Goal: Task Accomplishment & Management: Use online tool/utility

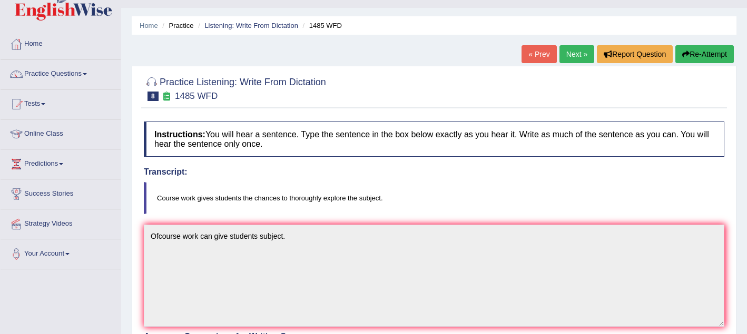
scroll to position [22, 0]
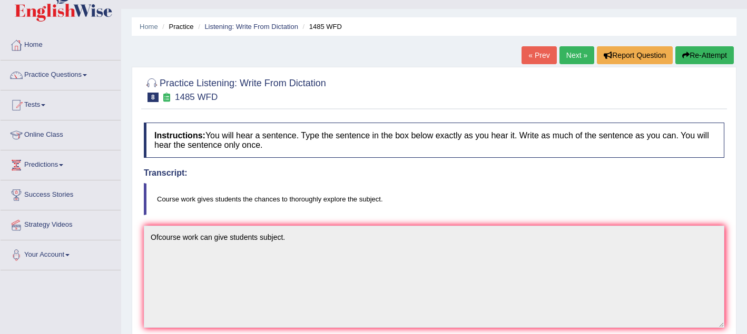
click at [566, 63] on link "Next »" at bounding box center [576, 55] width 35 height 18
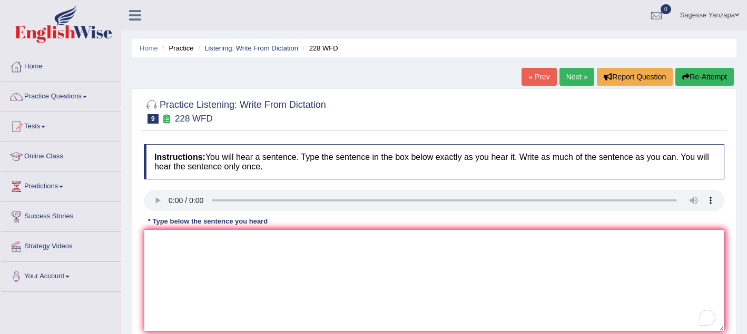
click at [173, 240] on textarea "To enrich screen reader interactions, please activate Accessibility in Grammarl…" at bounding box center [434, 281] width 580 height 102
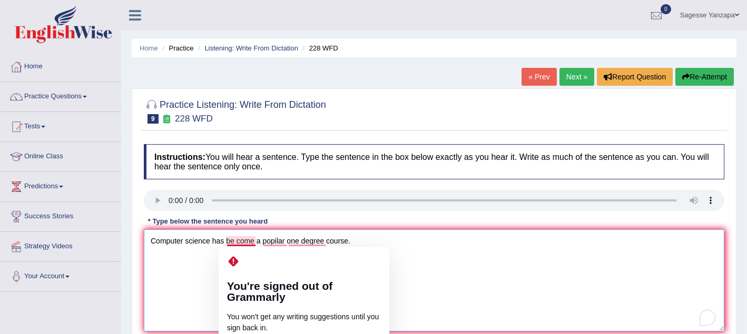
click at [236, 241] on textarea "Computer science has be come a popilar one degree course." at bounding box center [434, 281] width 580 height 102
click at [238, 242] on textarea "Computer science has be come a popilar one degree course." at bounding box center [434, 281] width 580 height 102
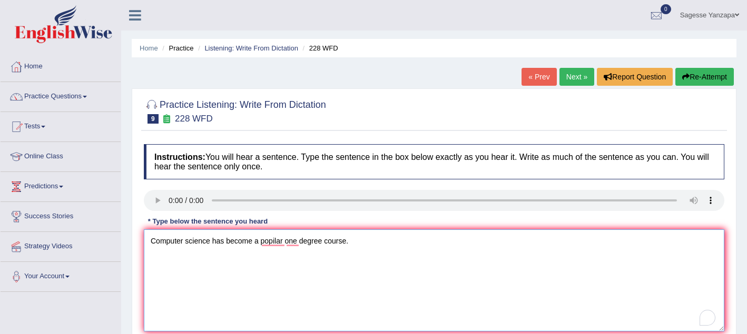
click at [260, 244] on textarea "Computer science has become a popilar one degree course." at bounding box center [434, 281] width 580 height 102
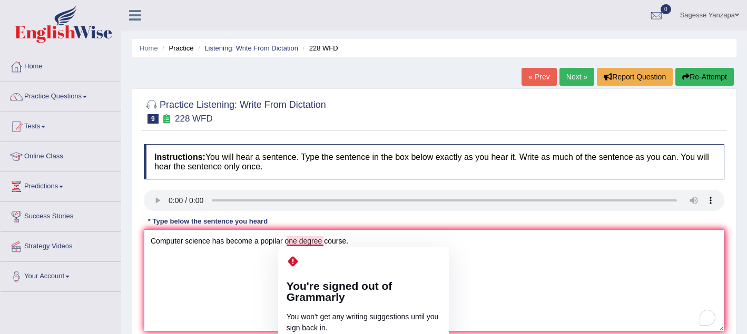
click at [287, 241] on textarea "Computer science has become a popilar one degree course." at bounding box center [434, 281] width 580 height 102
click at [263, 267] on textarea "Computer science has become a popular one degree course." at bounding box center [434, 281] width 580 height 102
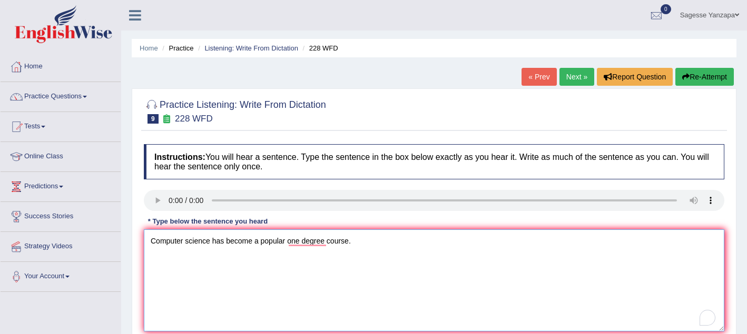
click at [351, 243] on textarea "Computer science has become a popular one degree course." at bounding box center [434, 281] width 580 height 102
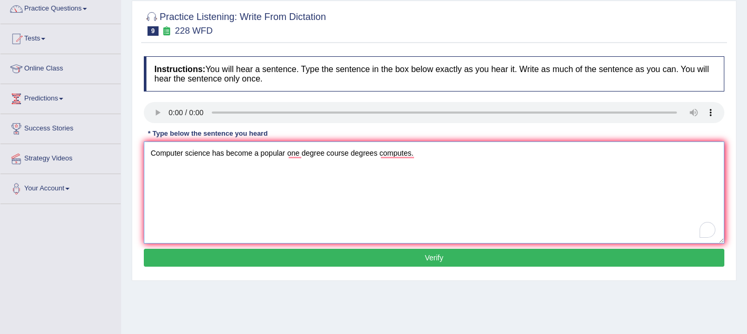
scroll to position [104, 0]
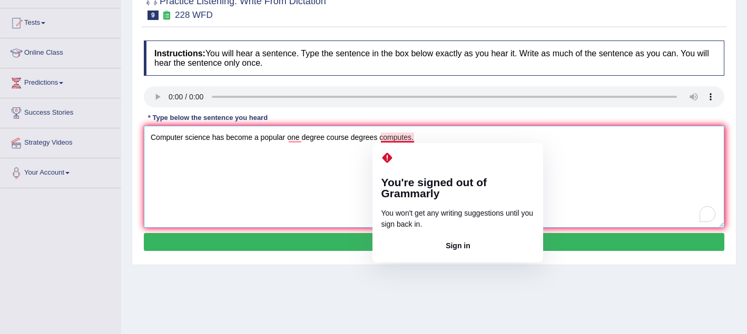
click at [412, 139] on textarea "Computer science has become a popular one degree course degrees computes." at bounding box center [434, 177] width 580 height 102
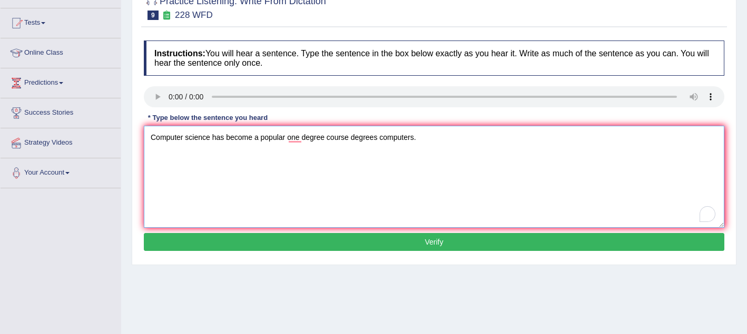
type textarea "Computer science has become a popular one degree course degrees computers."
click at [421, 250] on button "Verify" at bounding box center [434, 242] width 580 height 18
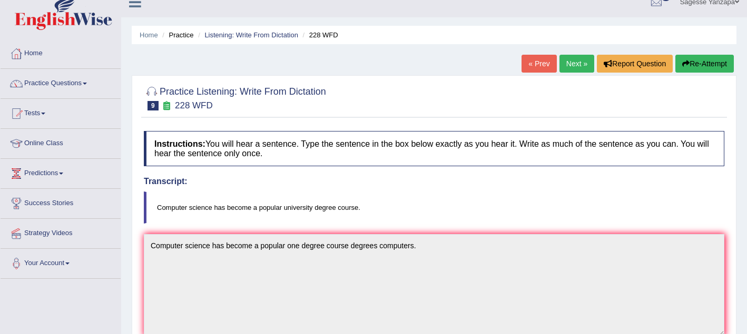
scroll to position [0, 0]
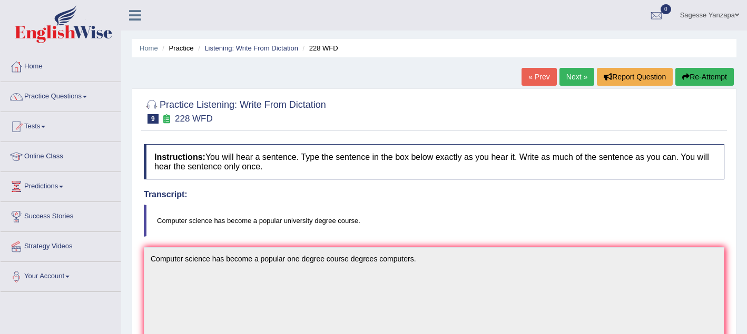
click at [568, 84] on link "Next »" at bounding box center [576, 77] width 35 height 18
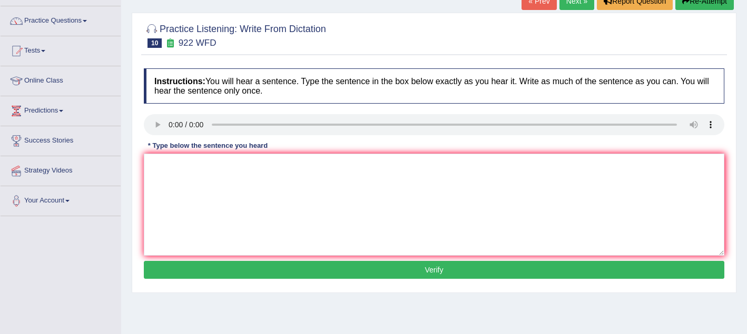
scroll to position [78, 0]
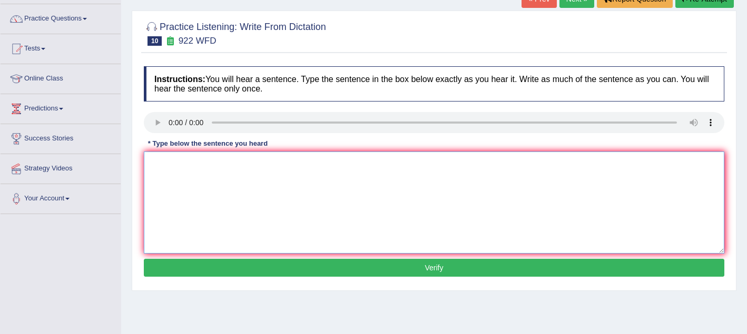
click at [162, 162] on textarea at bounding box center [434, 203] width 580 height 102
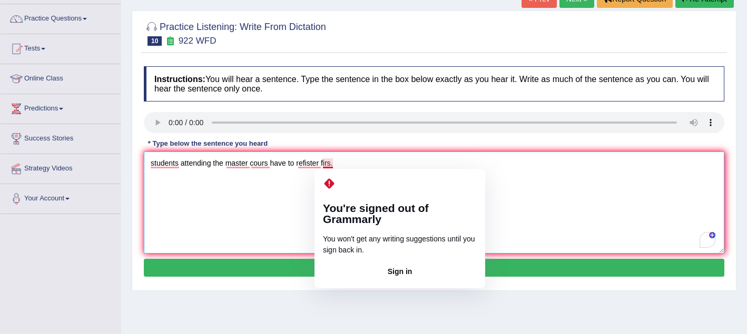
click at [331, 164] on textarea "students attending the master cours have to refister firs." at bounding box center [434, 203] width 580 height 102
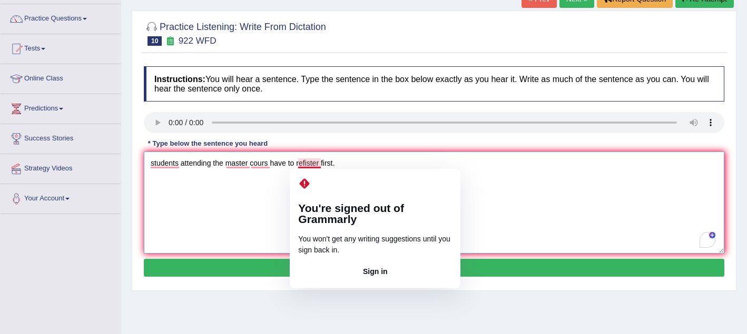
click at [310, 163] on textarea "students attending the master cours have to refister first." at bounding box center [434, 203] width 580 height 102
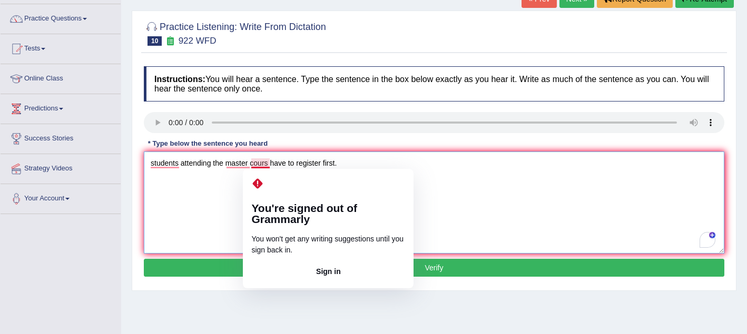
click at [268, 165] on textarea "students attending the master cours have to register first." at bounding box center [434, 203] width 580 height 102
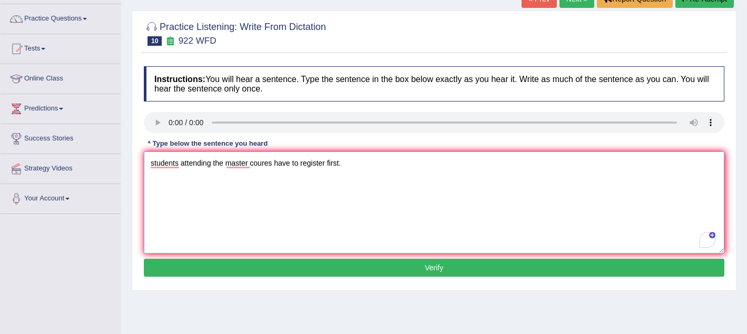
click at [291, 206] on textarea "students attending the master coures have to register first." at bounding box center [434, 203] width 580 height 102
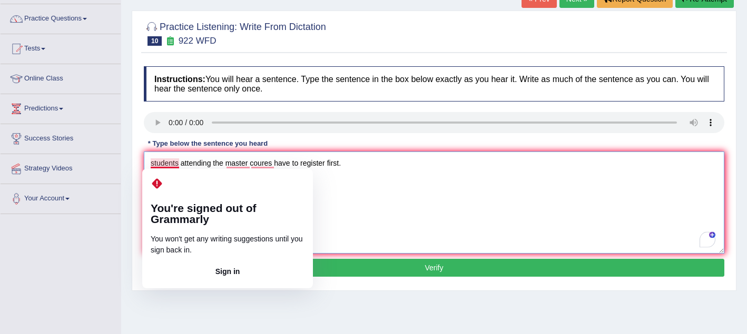
click at [155, 166] on textarea "students attending the master coures have to register first." at bounding box center [434, 203] width 580 height 102
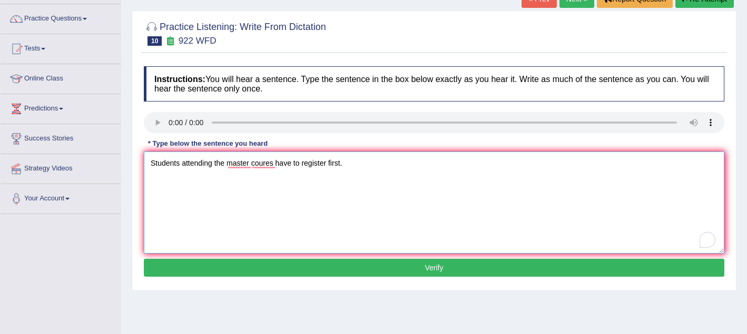
click at [209, 183] on textarea "Students attending the master coures have to register first." at bounding box center [434, 203] width 580 height 102
click at [346, 167] on textarea "Students attending the master coures have to register first." at bounding box center [434, 203] width 580 height 102
type textarea "Students attending the master coures have to register first masters courses."
click at [297, 268] on button "Verify" at bounding box center [434, 268] width 580 height 18
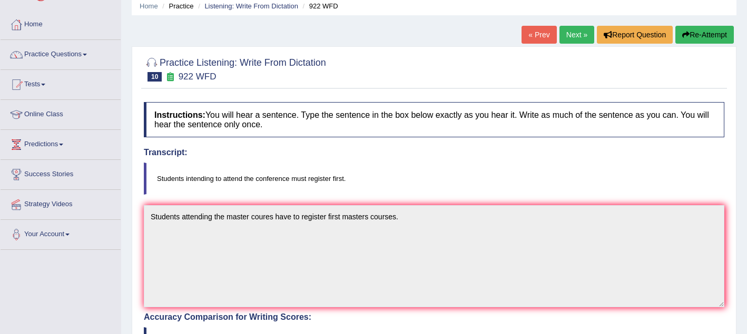
scroll to position [43, 0]
click at [569, 34] on link "Next »" at bounding box center [576, 34] width 35 height 18
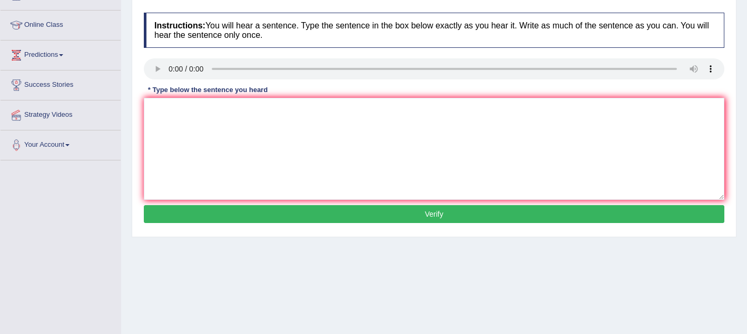
scroll to position [142, 0]
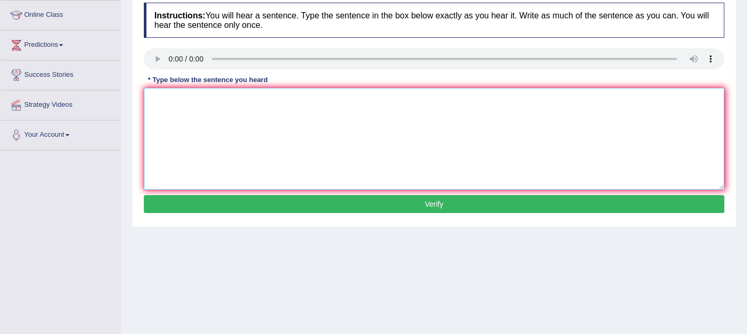
click at [218, 112] on textarea at bounding box center [434, 139] width 580 height 102
click at [233, 101] on textarea "The most important thing in this arguiment are missing." at bounding box center [434, 139] width 580 height 102
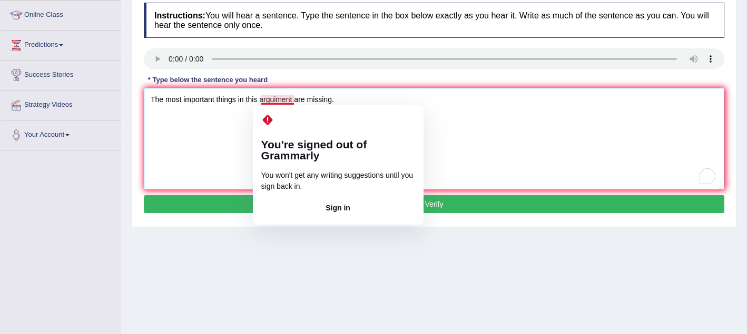
click at [294, 100] on textarea "The most important things in this arguiment are missing." at bounding box center [434, 139] width 580 height 102
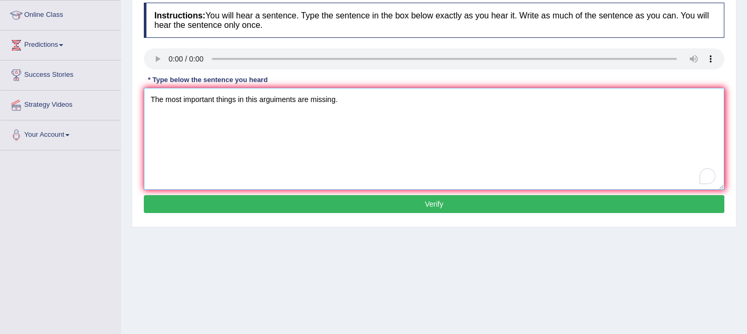
click at [340, 103] on textarea "The most important things in this arguiments are missing." at bounding box center [434, 139] width 580 height 102
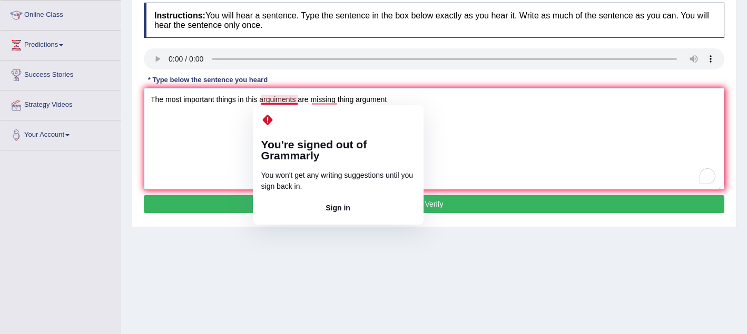
click at [279, 101] on textarea "The most important things in this arguiments are missing thing argument" at bounding box center [434, 139] width 580 height 102
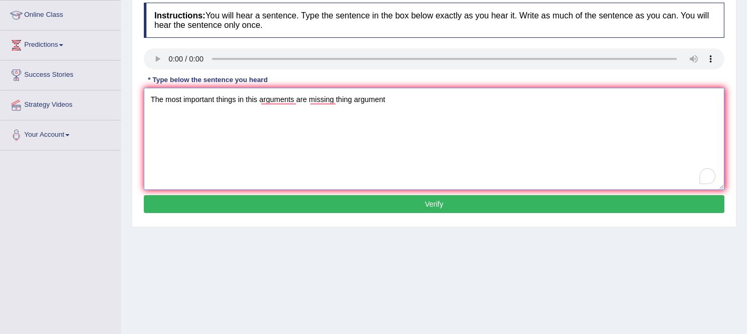
click at [390, 101] on textarea "The most important things in this arguments are missing thing argument" at bounding box center [434, 139] width 580 height 102
type textarea "The most important things in this arguments are missing thing argument."
click at [302, 211] on button "Verify" at bounding box center [434, 204] width 580 height 18
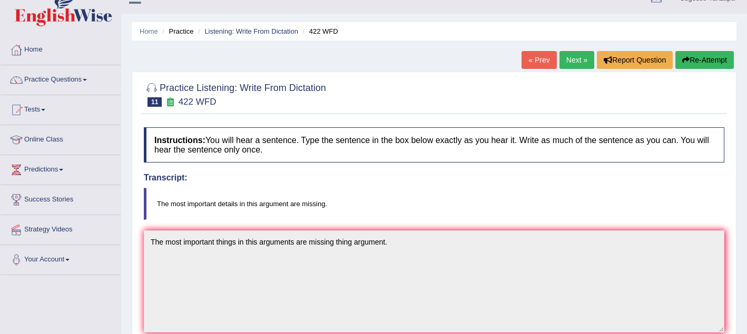
scroll to position [11, 0]
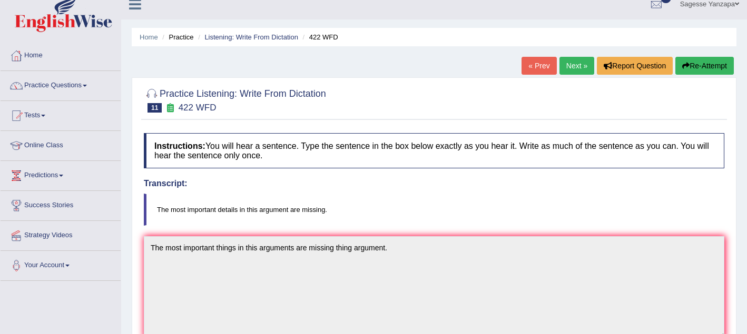
click at [576, 70] on link "Next »" at bounding box center [576, 66] width 35 height 18
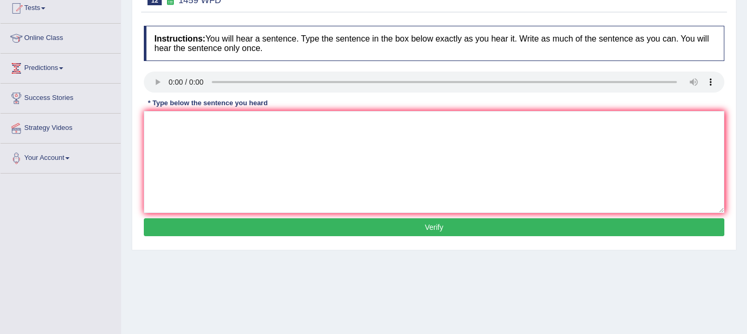
scroll to position [109, 0]
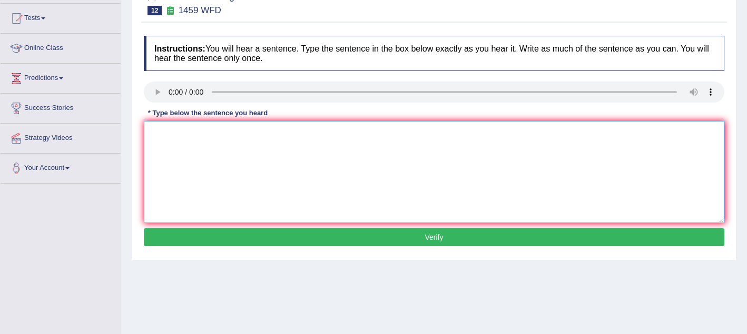
click at [242, 157] on textarea at bounding box center [434, 172] width 580 height 102
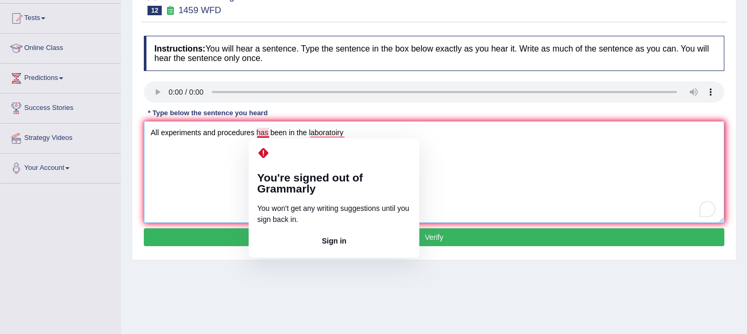
click at [268, 133] on textarea "All experiments and procedures has been in the laboratoiry" at bounding box center [434, 172] width 580 height 102
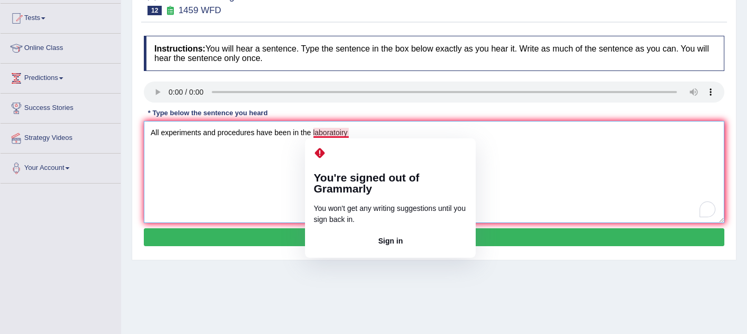
click at [340, 135] on textarea "All experiments and procedures have been in the laboratoiry" at bounding box center [434, 172] width 580 height 102
click at [343, 134] on textarea "All experiments and procedures have been in the laboratoiry" at bounding box center [434, 172] width 580 height 102
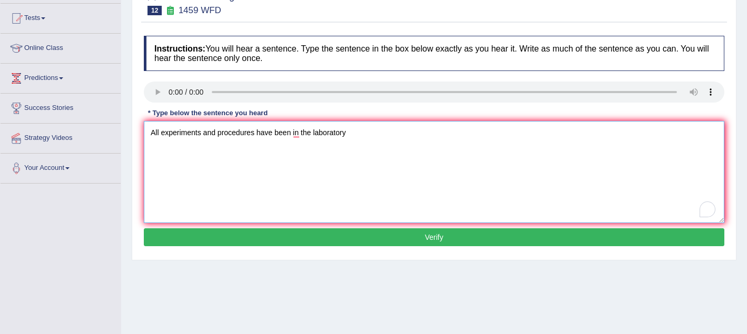
type textarea "All experiments and procedures have been in the laboratory"
click at [300, 238] on button "Verify" at bounding box center [434, 238] width 580 height 18
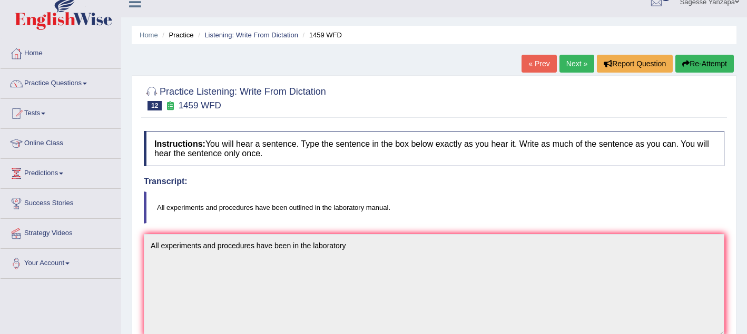
scroll to position [0, 0]
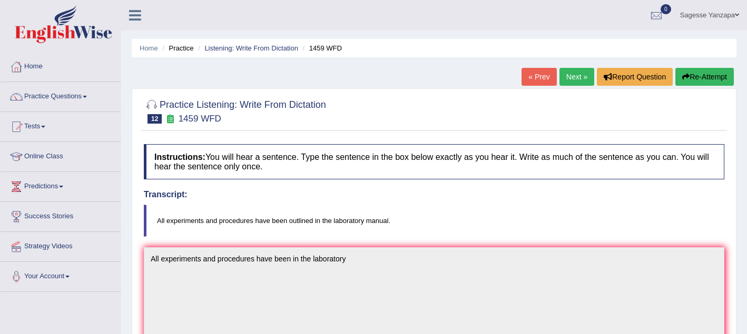
click at [566, 81] on link "Next »" at bounding box center [576, 77] width 35 height 18
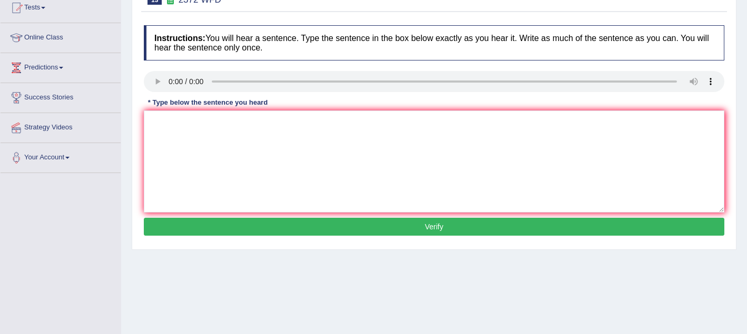
scroll to position [117, 0]
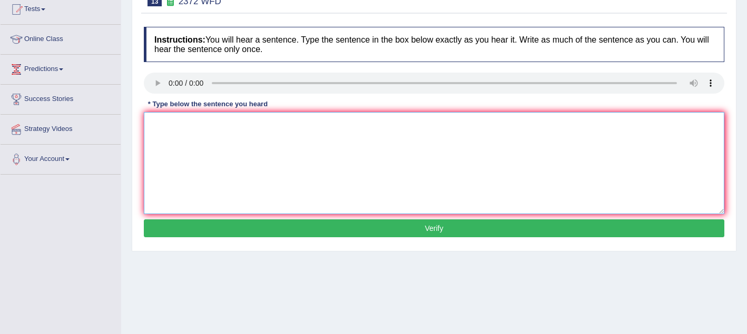
click at [168, 123] on textarea at bounding box center [434, 163] width 580 height 102
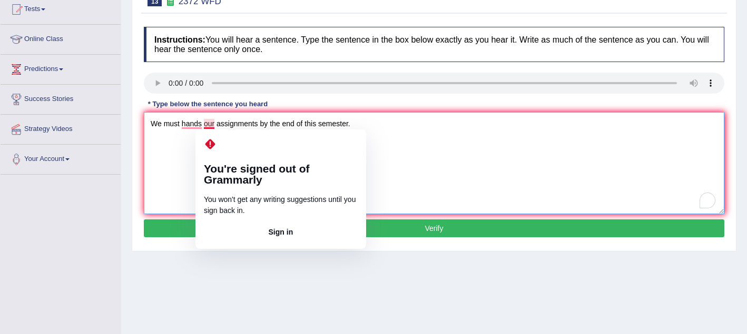
click at [203, 126] on textarea "We must hands our assignments by the end of this semester." at bounding box center [434, 163] width 580 height 102
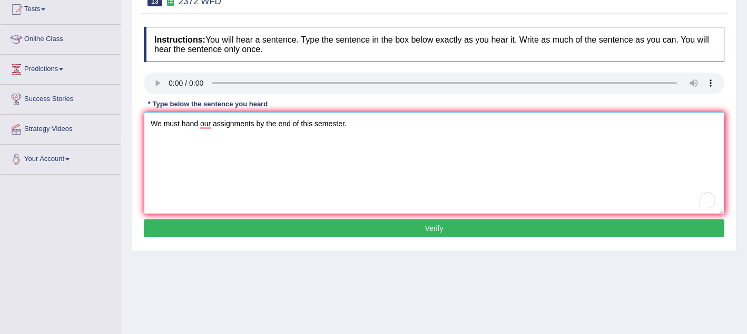
type textarea "We must hand our assignments by the end of this semester."
click at [274, 230] on button "Verify" at bounding box center [434, 229] width 580 height 18
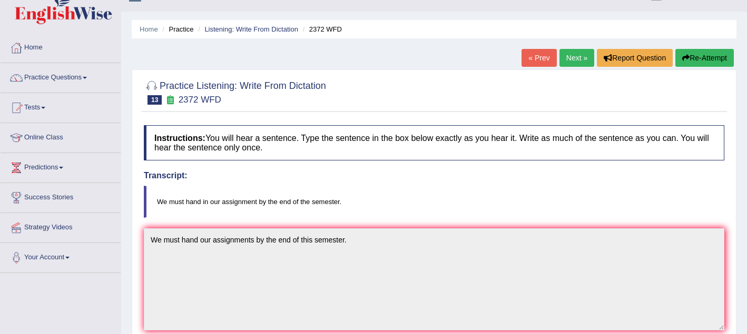
scroll to position [0, 0]
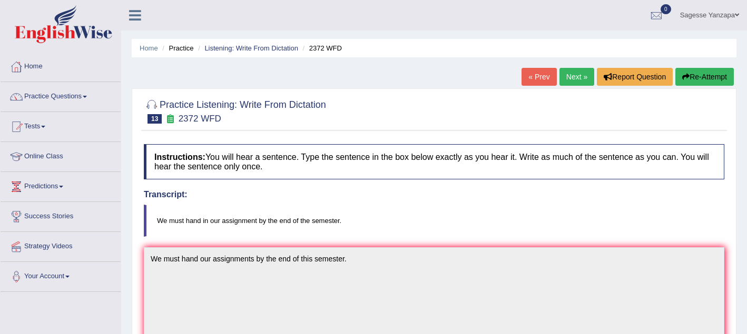
click at [572, 80] on link "Next »" at bounding box center [576, 77] width 35 height 18
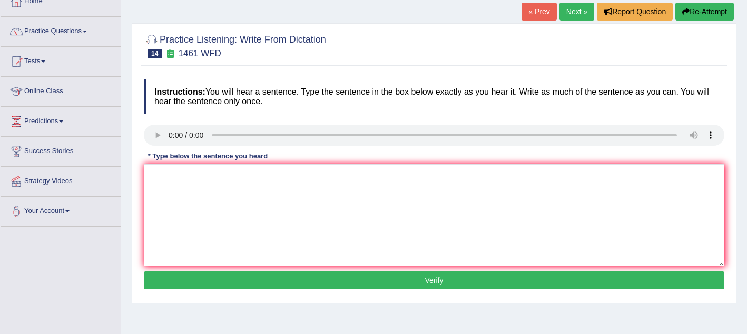
scroll to position [65, 0]
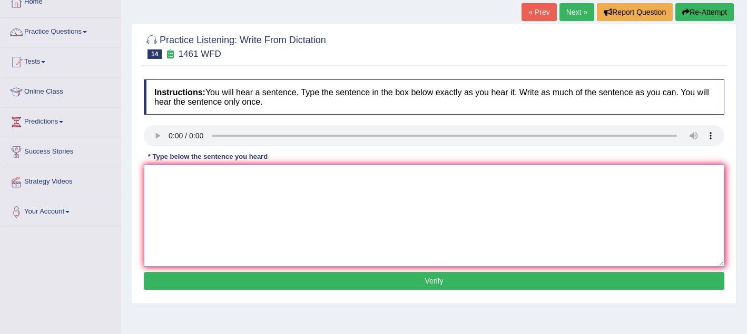
click at [220, 191] on textarea at bounding box center [434, 216] width 580 height 102
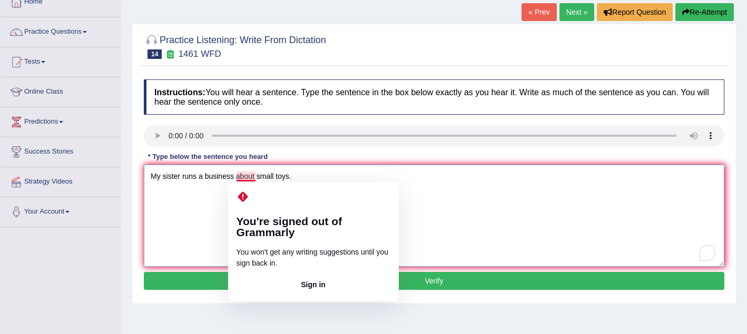
click at [258, 179] on textarea "My sister runs a business about small toys." at bounding box center [434, 216] width 580 height 102
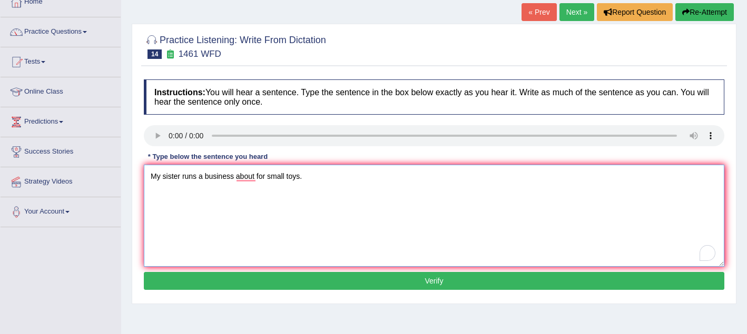
type textarea "My sister runs a business about for small toys."
click at [300, 282] on button "Verify" at bounding box center [434, 281] width 580 height 18
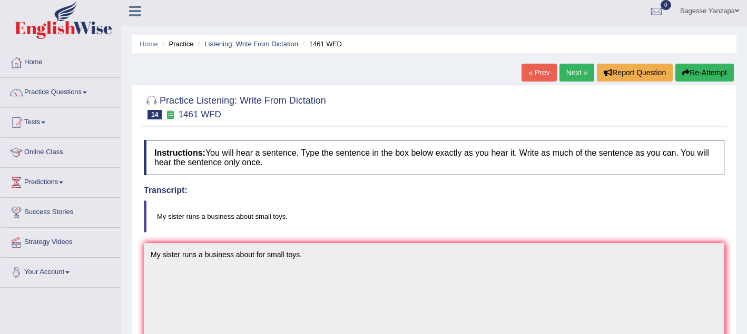
scroll to position [0, 0]
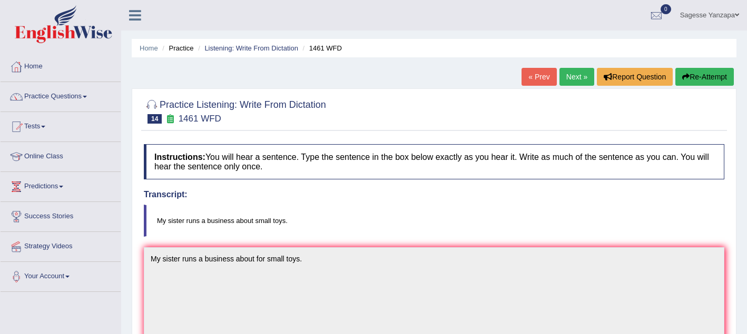
click at [577, 78] on link "Next »" at bounding box center [576, 77] width 35 height 18
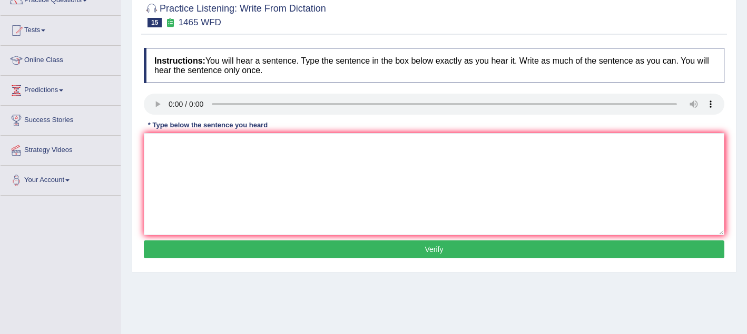
scroll to position [113, 0]
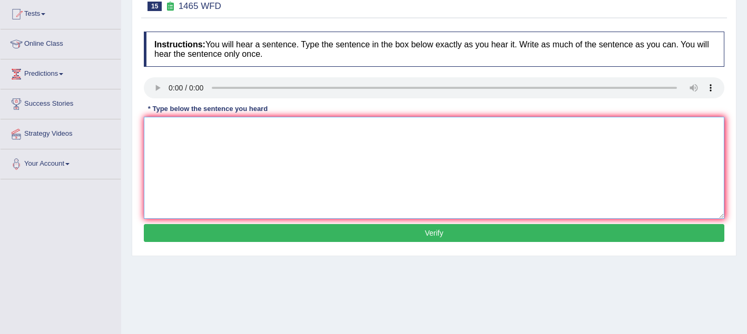
click at [164, 127] on textarea at bounding box center [434, 168] width 580 height 102
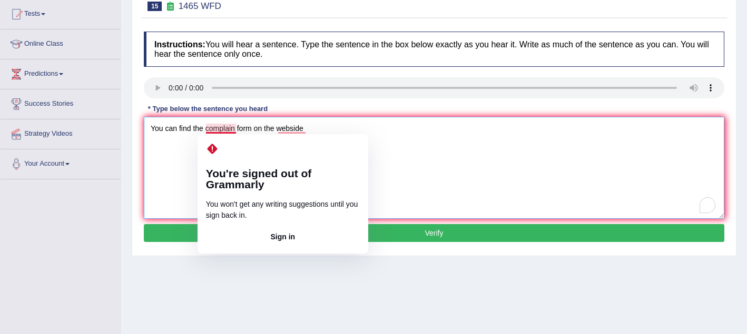
click at [229, 130] on textarea "You can find the complain form on the webside" at bounding box center [434, 168] width 580 height 102
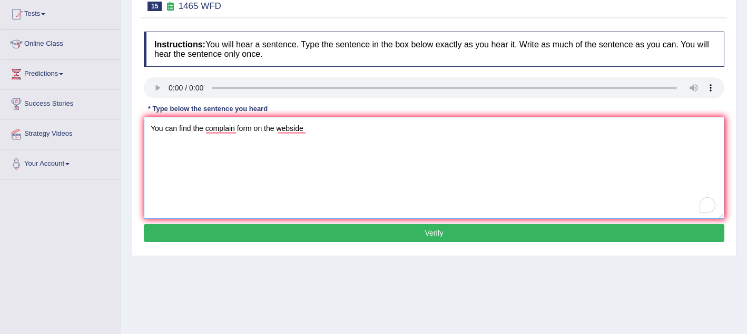
click at [203, 130] on textarea "You can find the complain form on the webside" at bounding box center [434, 168] width 580 height 102
click at [230, 130] on textarea "You can find a complain form on the webside" at bounding box center [434, 168] width 580 height 102
type textarea "You can find a complain form on the webside"
click at [322, 234] on button "Verify" at bounding box center [434, 233] width 580 height 18
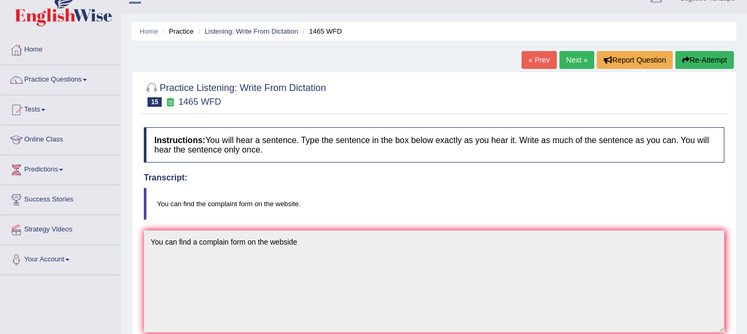
scroll to position [14, 0]
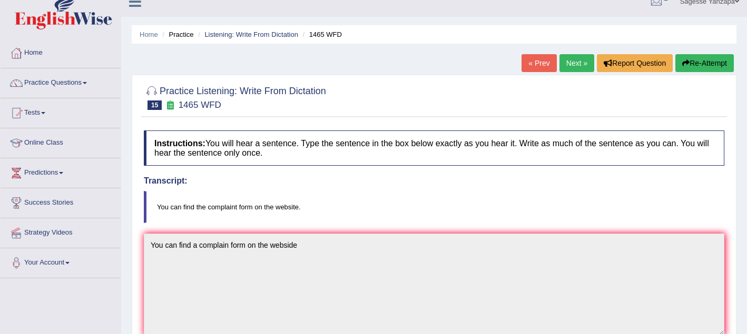
click at [568, 64] on link "Next »" at bounding box center [576, 63] width 35 height 18
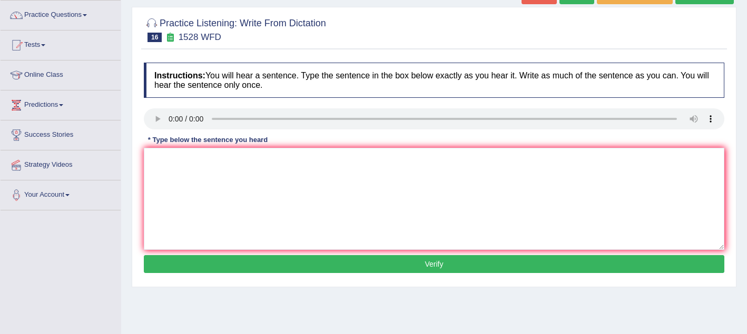
scroll to position [81, 0]
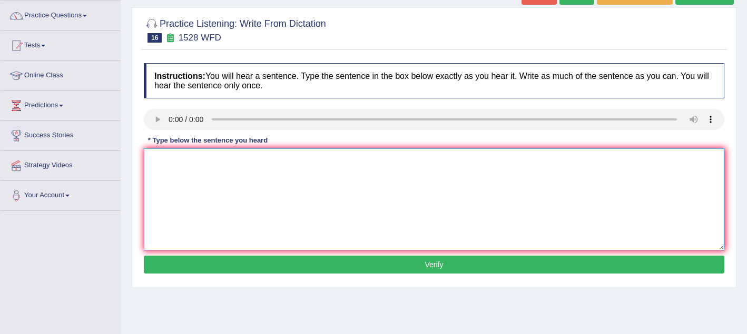
click at [183, 180] on textarea at bounding box center [434, 200] width 580 height 102
drag, startPoint x: 328, startPoint y: 202, endPoint x: 366, endPoint y: 269, distance: 76.4
click at [366, 269] on div "Instructions: You will hear a sentence. Type the sentence in the box below exac…" at bounding box center [434, 170] width 586 height 224
type textarea "We are looking for practice that will introduce."
click at [366, 269] on button "Verify" at bounding box center [434, 265] width 580 height 18
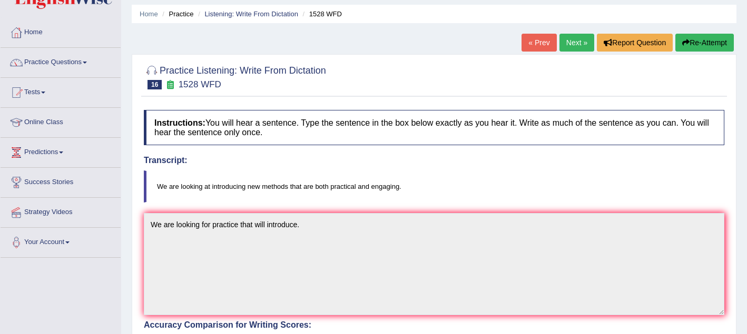
scroll to position [25, 0]
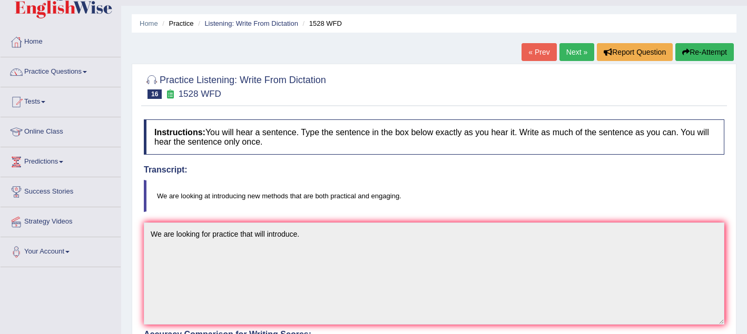
click at [572, 58] on link "Next »" at bounding box center [576, 52] width 35 height 18
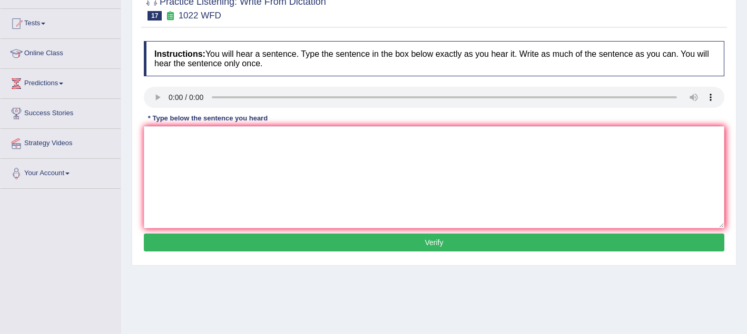
scroll to position [106, 0]
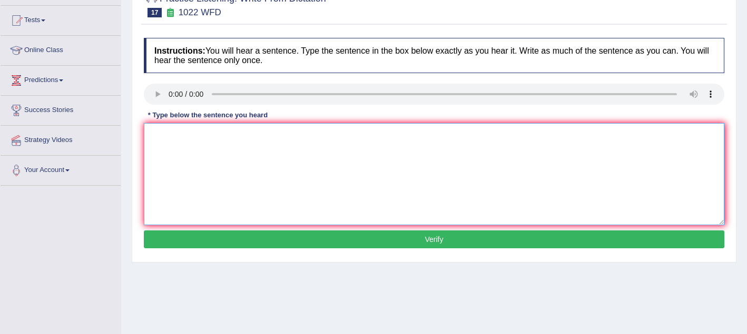
click at [167, 136] on textarea at bounding box center [434, 174] width 580 height 102
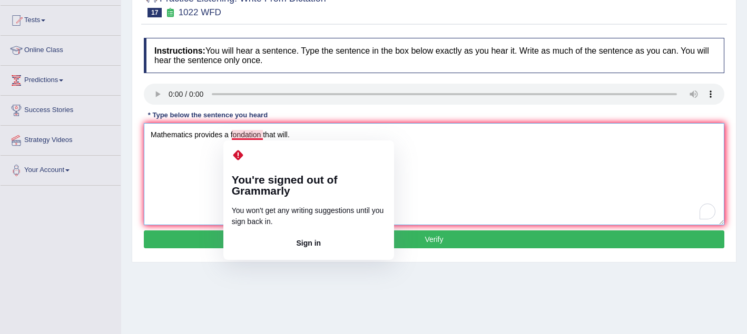
click at [239, 137] on textarea "Mathematics provides a fondation that will." at bounding box center [434, 174] width 580 height 102
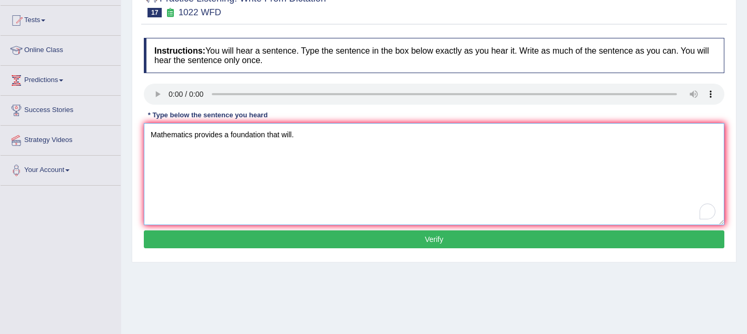
type textarea "Mathematics provides a foundation that will."
click at [255, 242] on button "Verify" at bounding box center [434, 240] width 580 height 18
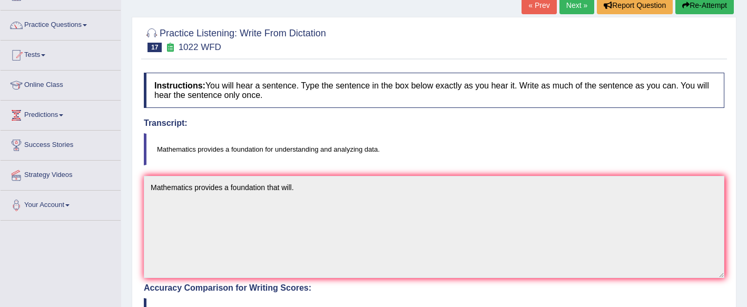
scroll to position [53, 0]
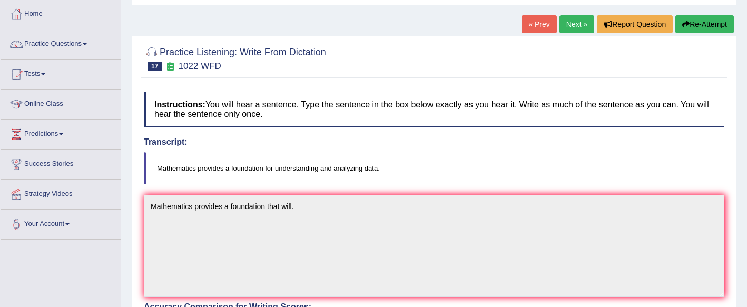
click at [563, 26] on link "Next »" at bounding box center [576, 24] width 35 height 18
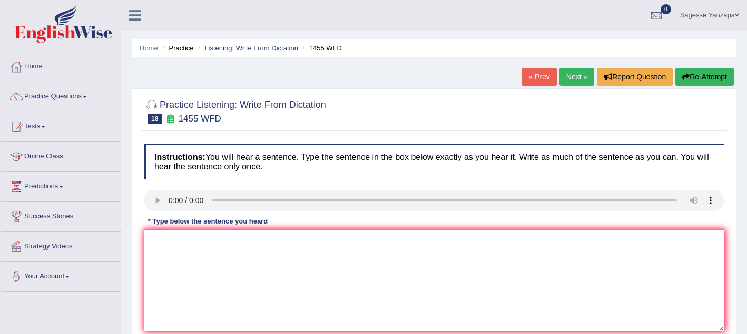
click at [194, 250] on textarea at bounding box center [434, 281] width 580 height 102
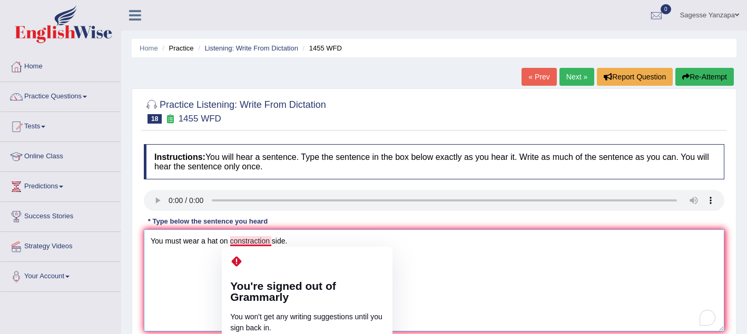
click at [246, 244] on textarea "You must wear a hat on constraction side." at bounding box center [434, 281] width 580 height 102
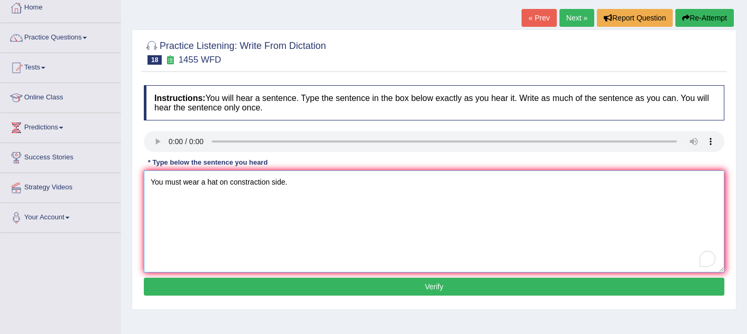
scroll to position [70, 0]
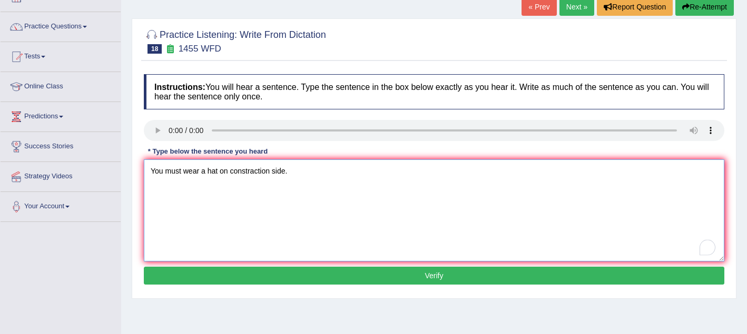
type textarea "You must wear a hat on constraction side."
click at [271, 278] on button "Verify" at bounding box center [434, 276] width 580 height 18
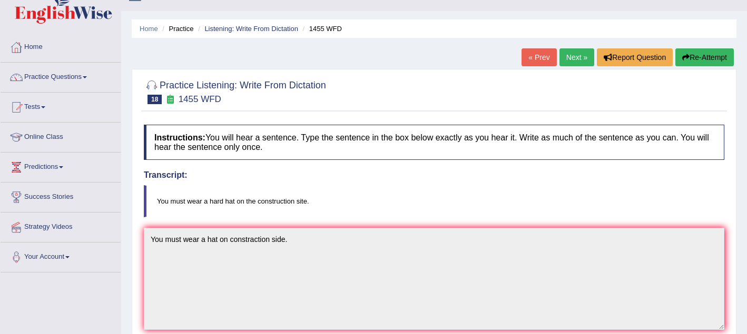
scroll to position [0, 0]
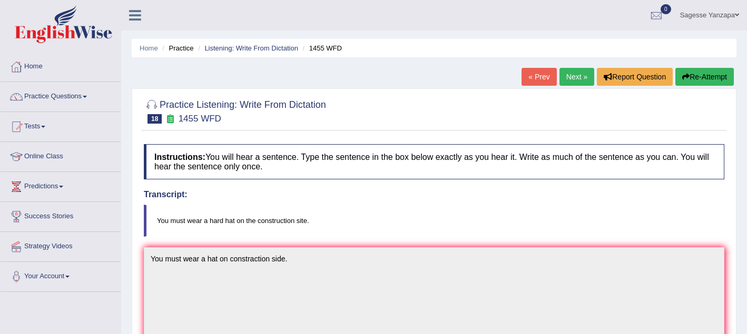
click at [567, 80] on link "Next »" at bounding box center [576, 77] width 35 height 18
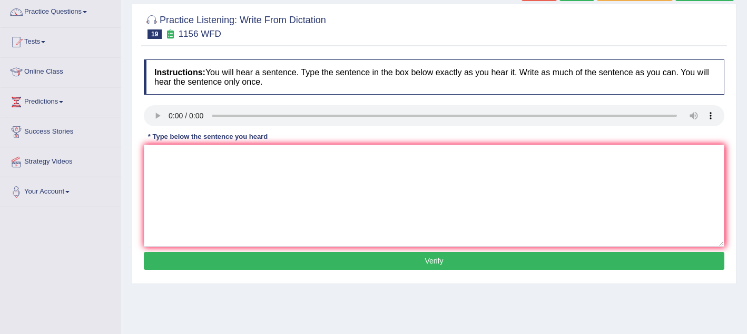
scroll to position [100, 0]
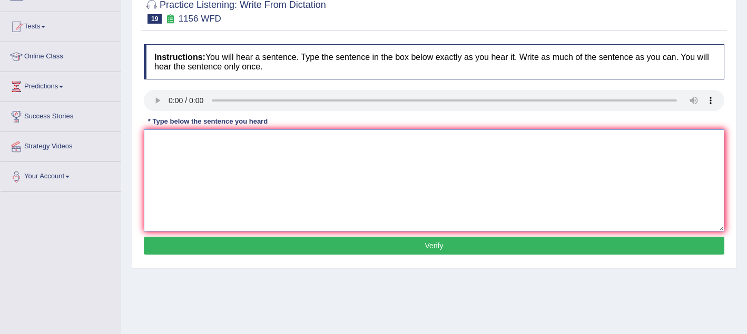
click at [172, 156] on textarea at bounding box center [434, 181] width 580 height 102
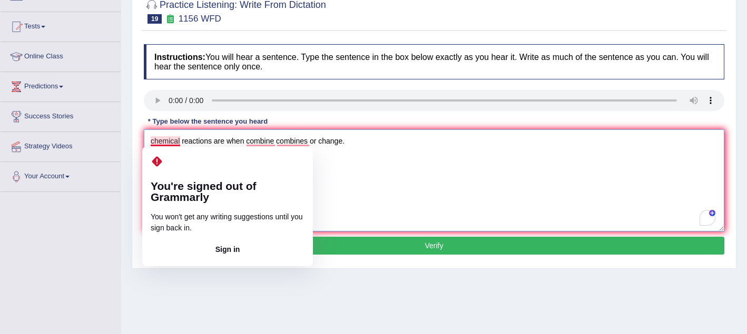
click at [342, 183] on textarea "chemical reactions are when combine combines or change." at bounding box center [434, 181] width 580 height 102
click at [154, 143] on textarea "chemical reactions are when combine combines or change." at bounding box center [434, 181] width 580 height 102
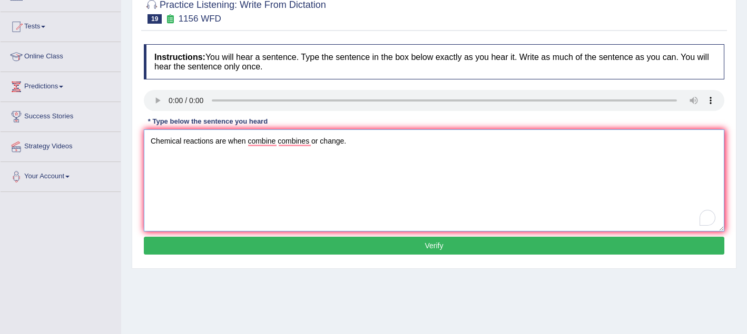
click at [183, 169] on textarea "Chemical reactions are when combine combines or change." at bounding box center [434, 181] width 580 height 102
type textarea "Chemical reactions are when combine combines or change."
click at [242, 245] on button "Verify" at bounding box center [434, 246] width 580 height 18
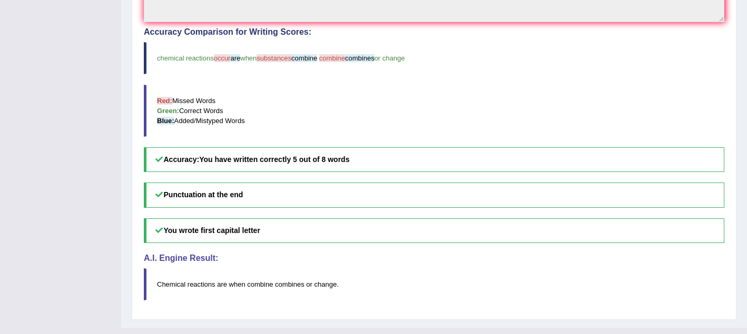
scroll to position [329, 0]
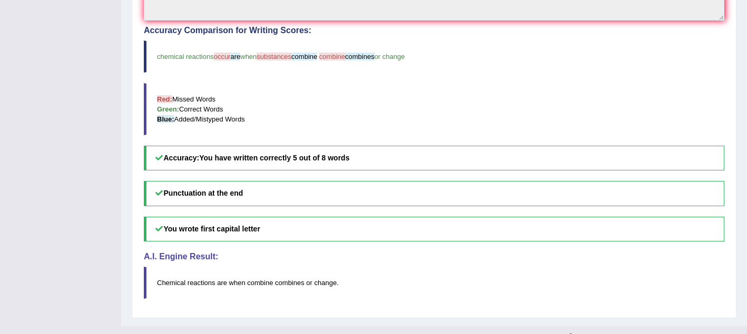
click at [328, 65] on blockquote "chemical reactions occur are when substances combine combine combines or change" at bounding box center [434, 57] width 580 height 32
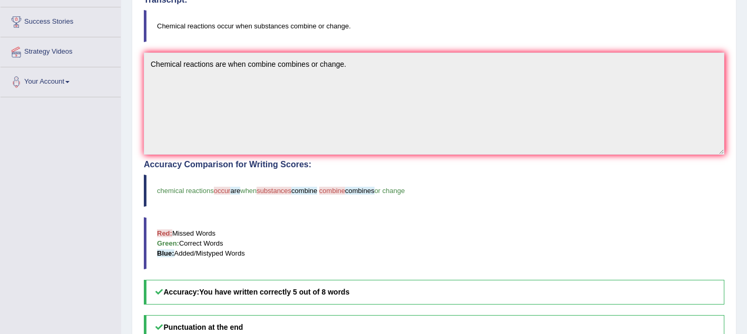
scroll to position [0, 0]
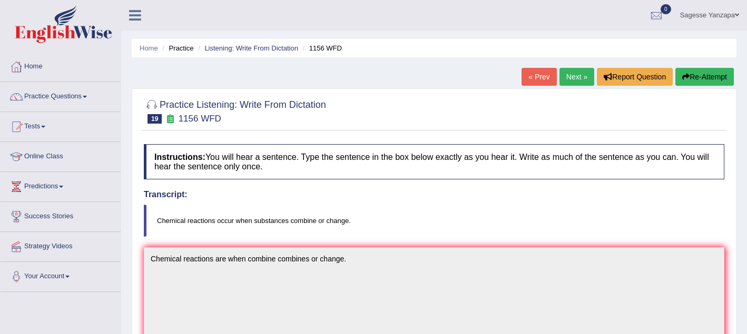
click at [573, 74] on link "Next »" at bounding box center [576, 77] width 35 height 18
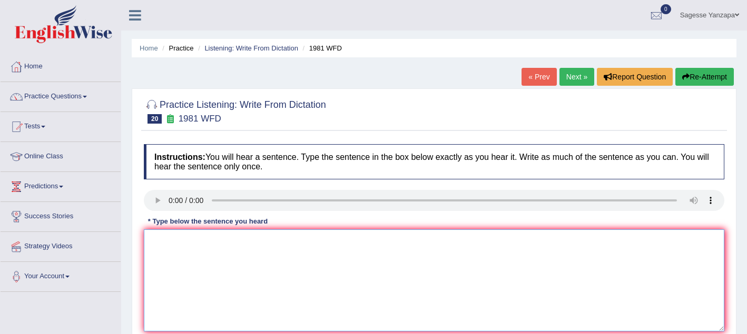
click at [161, 253] on textarea at bounding box center [434, 281] width 580 height 102
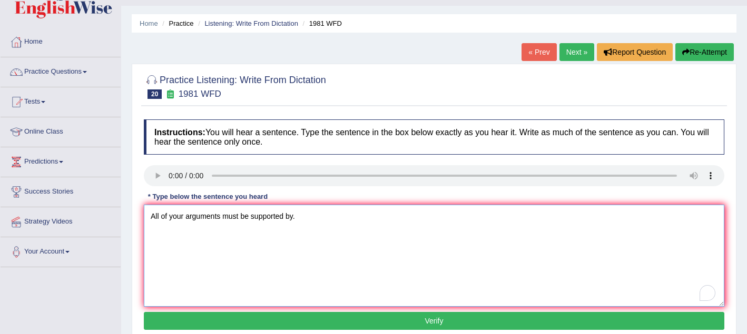
scroll to position [31, 0]
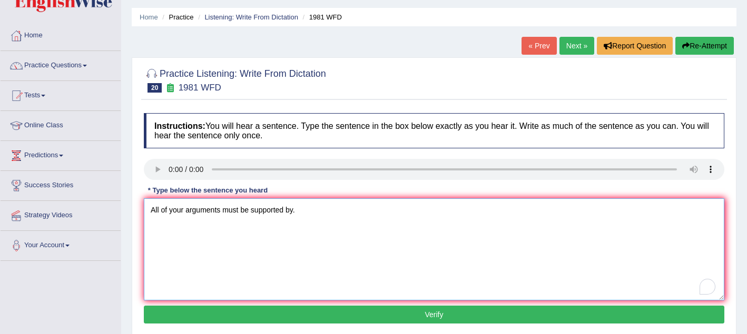
type textarea "All of your arguments must be supported by."
click at [214, 309] on button "Verify" at bounding box center [434, 315] width 580 height 18
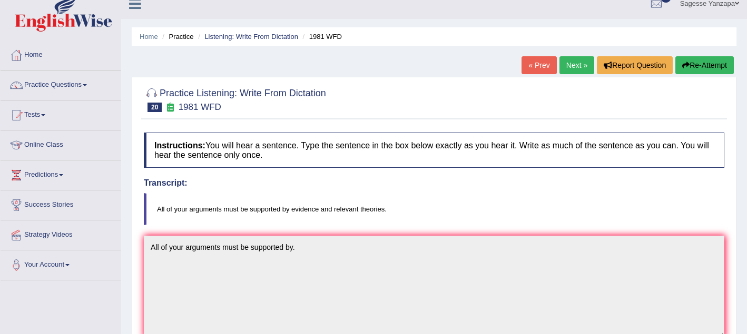
scroll to position [0, 0]
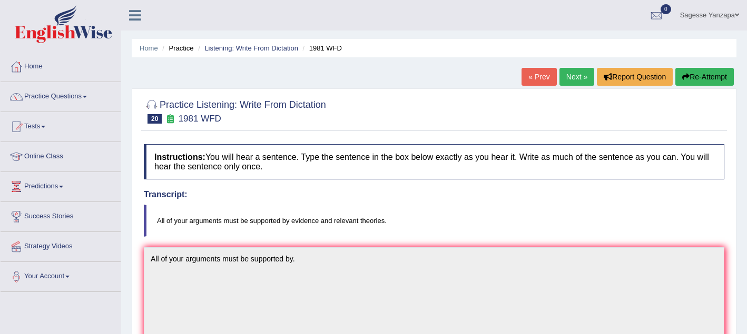
click at [567, 82] on link "Next »" at bounding box center [576, 77] width 35 height 18
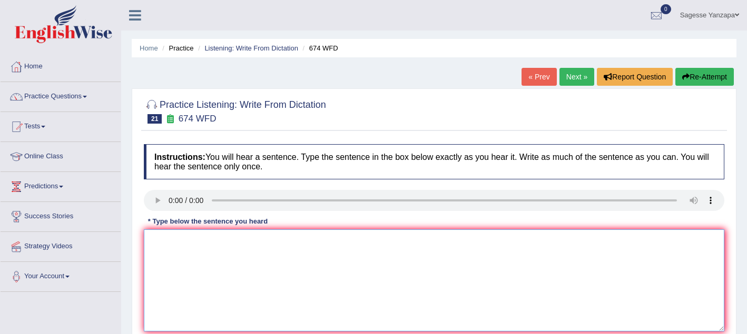
click at [217, 253] on textarea at bounding box center [434, 281] width 580 height 102
type textarea "e"
click at [154, 242] on textarea "unployment rate rose in europ" at bounding box center [434, 281] width 580 height 102
click at [251, 243] on textarea "Unployment rate rose in europ" at bounding box center [434, 281] width 580 height 102
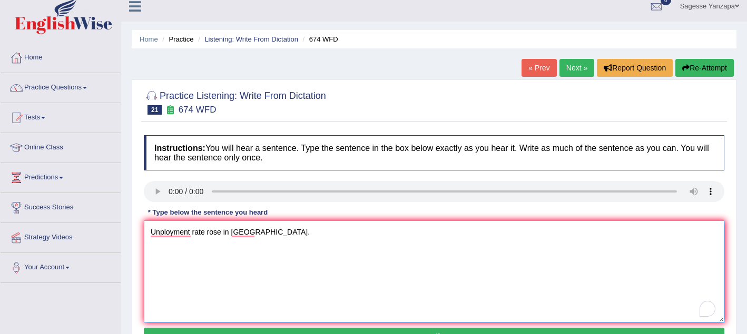
scroll to position [12, 0]
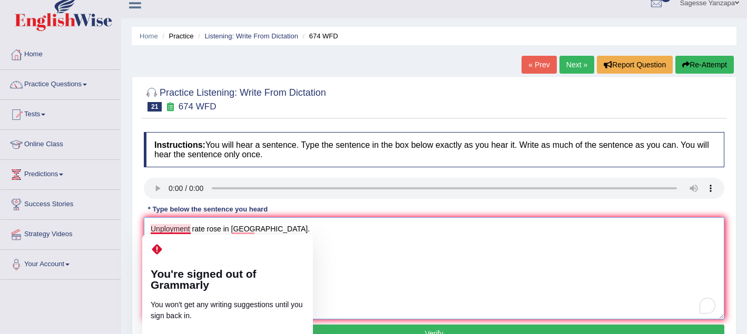
click at [161, 230] on textarea "Unployment rate rose in europe." at bounding box center [434, 269] width 580 height 102
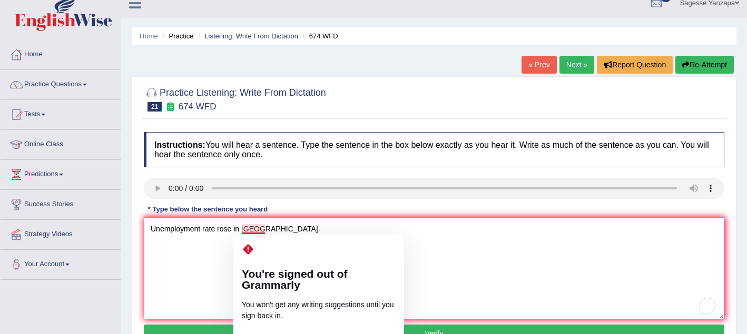
click at [245, 233] on textarea "Unemployment rate rose in europe." at bounding box center [434, 269] width 580 height 102
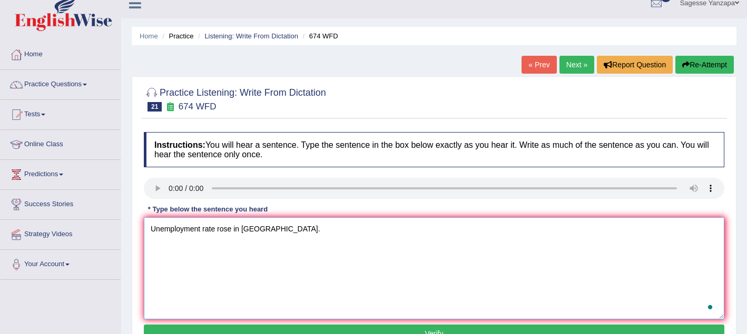
click at [285, 261] on textarea "Unemployment rate rose in Europe." at bounding box center [434, 269] width 580 height 102
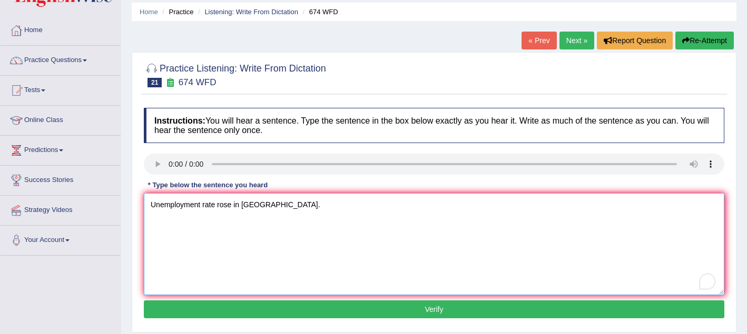
scroll to position [54, 0]
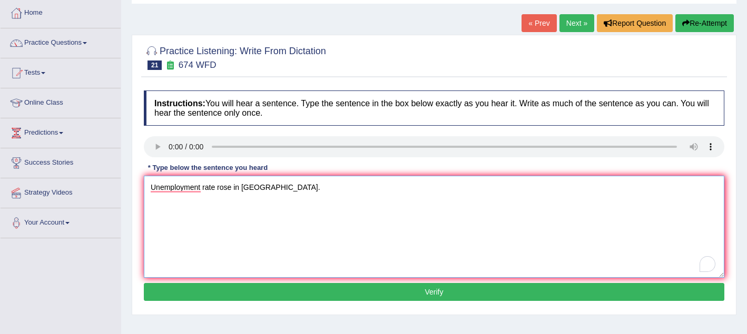
type textarea "Unemployment rate rose in Europe."
click at [264, 298] on button "Verify" at bounding box center [434, 292] width 580 height 18
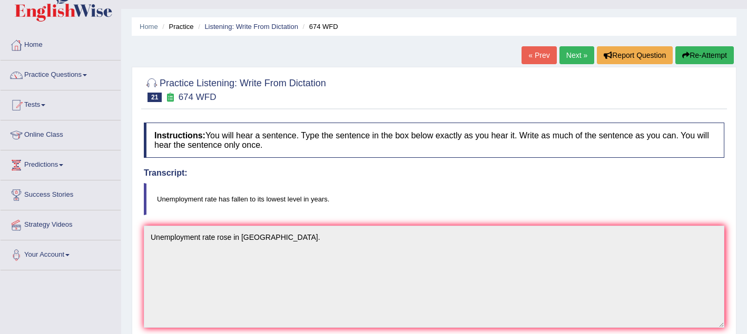
scroll to position [0, 0]
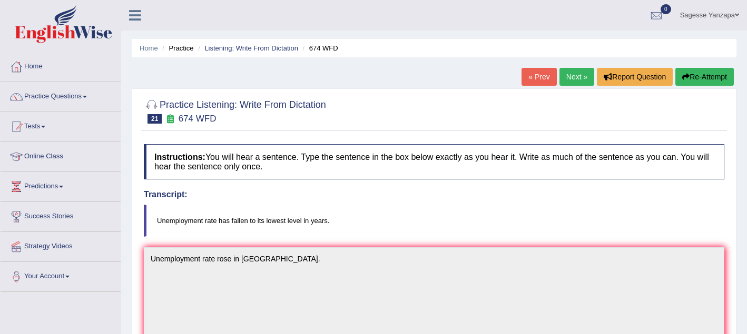
click at [567, 83] on link "Next »" at bounding box center [576, 77] width 35 height 18
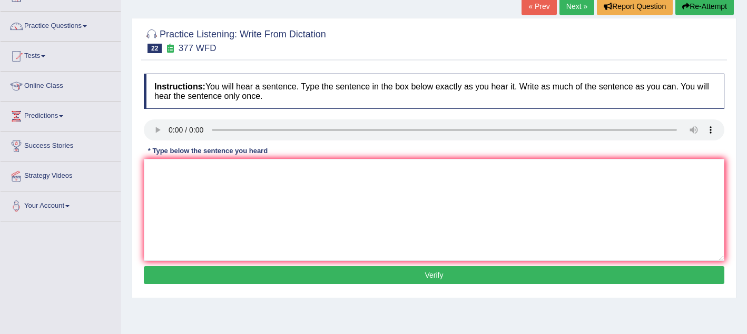
scroll to position [73, 0]
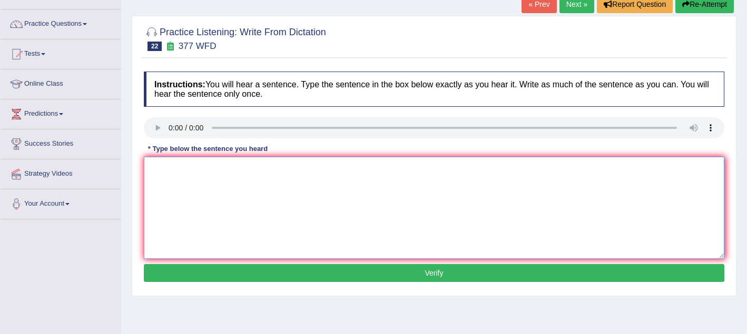
click at [166, 173] on textarea at bounding box center [434, 208] width 580 height 102
click at [213, 169] on textarea "The diplomat has" at bounding box center [434, 208] width 580 height 102
type textarea "The diplomat has higher promopotion of students"
click at [233, 272] on button "Verify" at bounding box center [434, 273] width 580 height 18
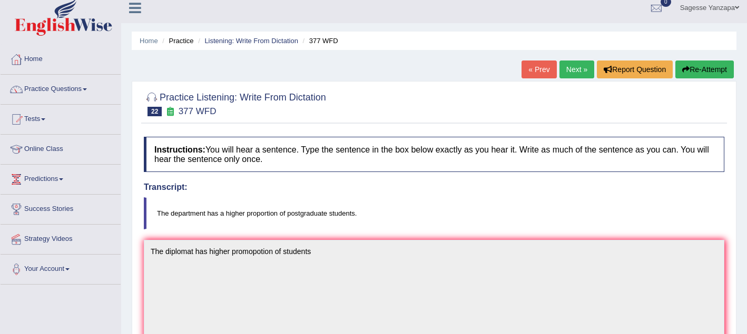
scroll to position [0, 0]
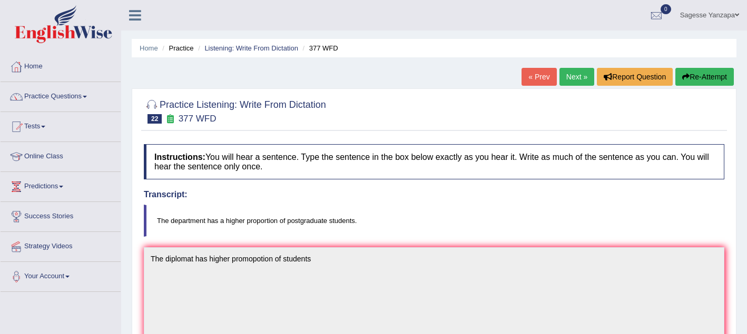
click at [572, 79] on link "Next »" at bounding box center [576, 77] width 35 height 18
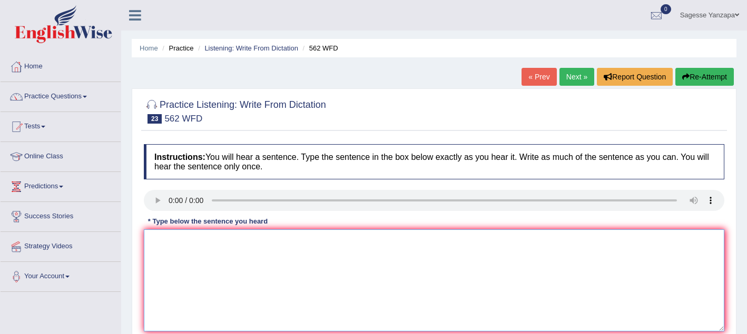
click at [179, 259] on textarea at bounding box center [434, 281] width 580 height 102
click at [209, 242] on textarea "The gape betwen the rich and the poor does not decrese." at bounding box center [434, 281] width 580 height 102
click at [220, 273] on textarea "The gape betwene the rich and the poor does not decrese." at bounding box center [434, 281] width 580 height 102
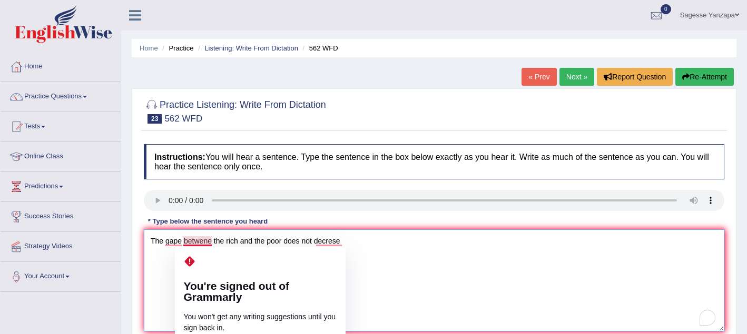
click at [205, 244] on textarea "The gape betwene the rich and the poor does not decrese" at bounding box center [434, 281] width 580 height 102
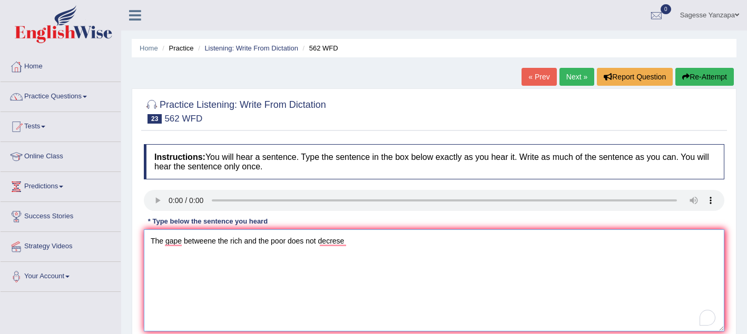
click at [215, 241] on textarea "The gape betweene the rich and the poor does not decrese" at bounding box center [434, 281] width 580 height 102
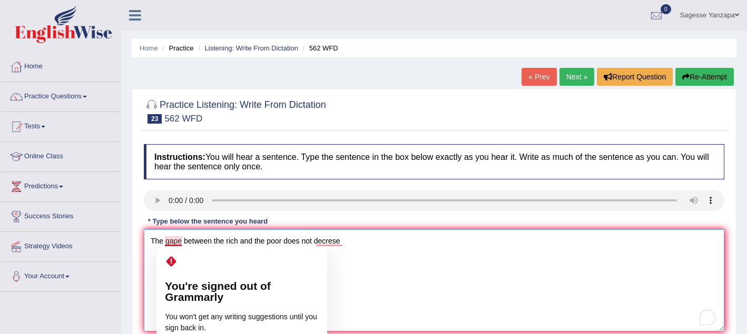
click at [174, 243] on textarea "The gape between the rich and the poor does not decrese" at bounding box center [434, 281] width 580 height 102
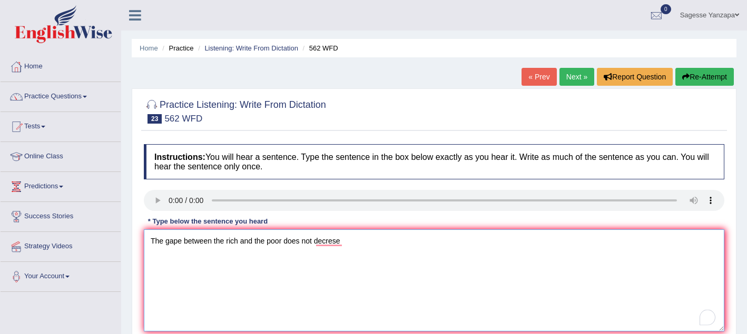
click at [192, 265] on textarea "The gape between the rich and the poor does not decrese" at bounding box center [434, 281] width 580 height 102
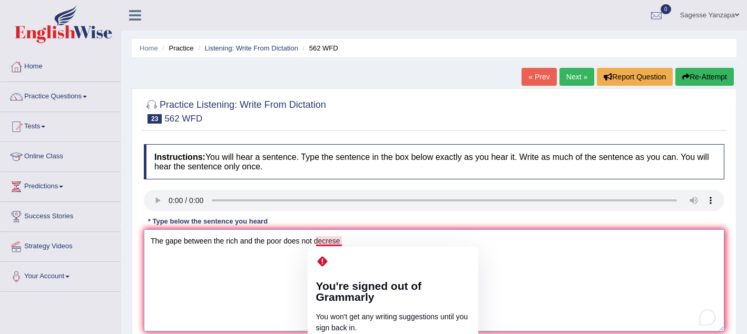
click at [336, 241] on textarea "The gape between the rich and the poor does not decrese" at bounding box center [434, 281] width 580 height 102
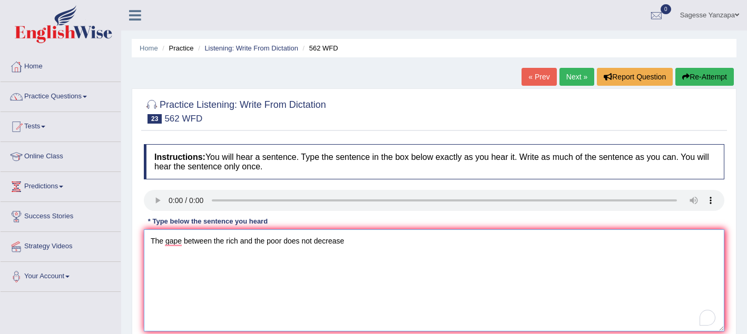
click at [347, 243] on textarea "The gape between the rich and the poor does not decrease" at bounding box center [434, 281] width 580 height 102
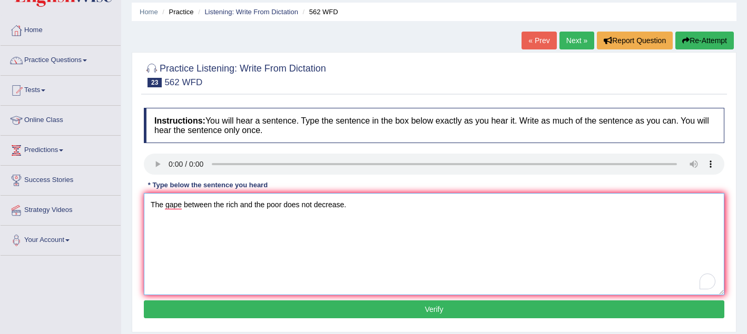
scroll to position [51, 0]
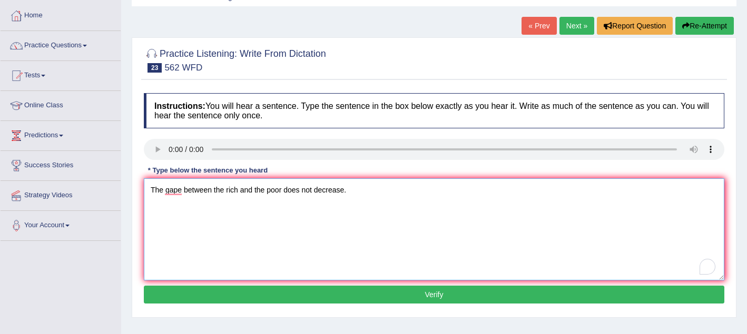
type textarea "The gape between the rich and the poor does not decrease."
click at [300, 299] on button "Verify" at bounding box center [434, 295] width 580 height 18
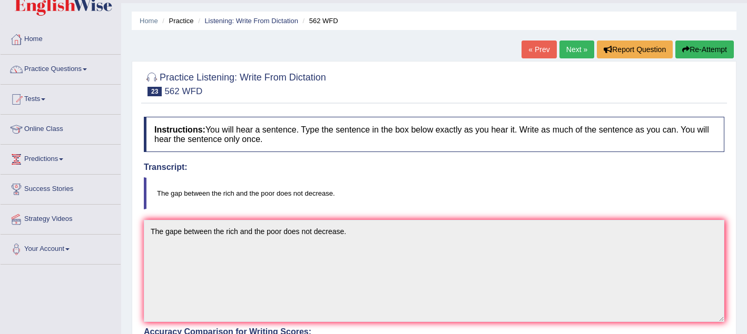
scroll to position [28, 0]
click at [570, 47] on link "Next »" at bounding box center [576, 49] width 35 height 18
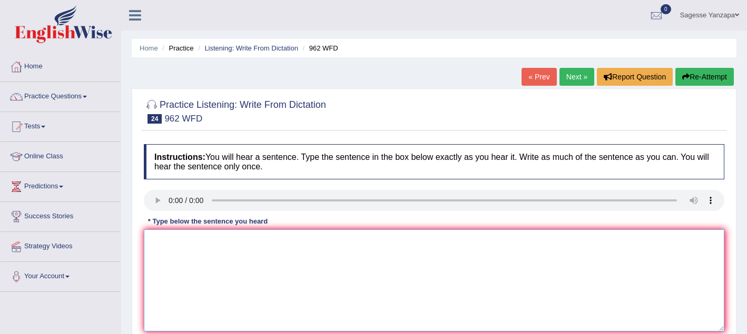
click at [200, 239] on textarea at bounding box center [434, 281] width 580 height 102
type textarea "i"
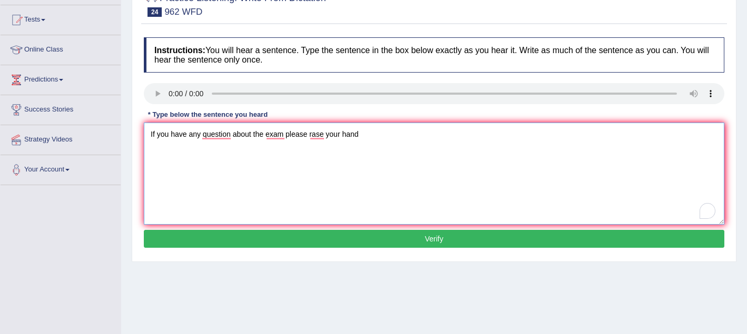
scroll to position [115, 0]
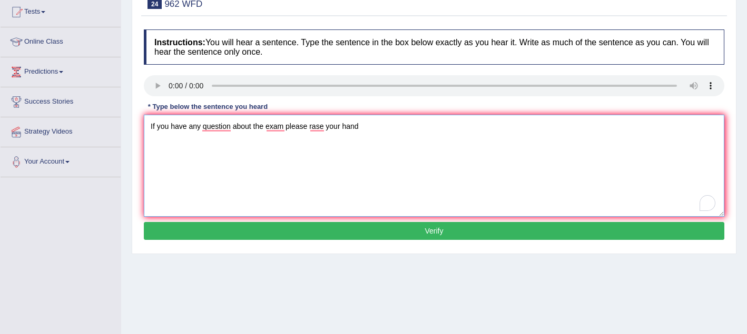
type textarea "If you have any question about the exam please rase your hand"
click at [283, 235] on button "Verify" at bounding box center [434, 231] width 580 height 18
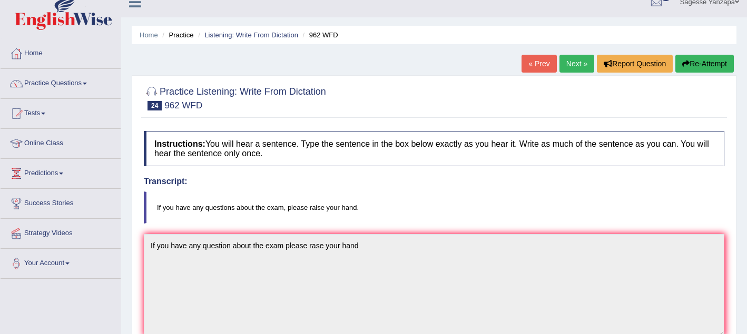
scroll to position [0, 0]
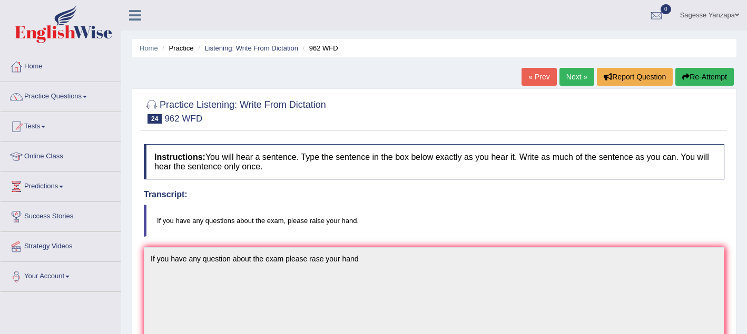
click at [68, 189] on link "Predictions" at bounding box center [61, 185] width 120 height 26
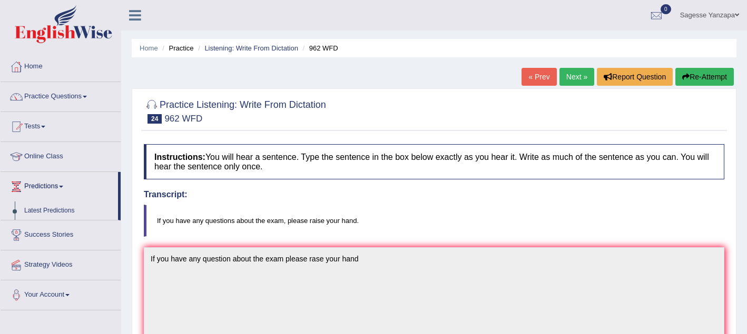
click at [68, 189] on link "Predictions" at bounding box center [59, 185] width 117 height 26
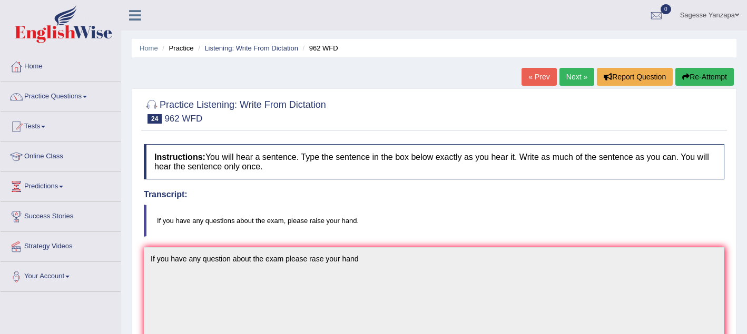
click at [68, 189] on link "Predictions" at bounding box center [61, 185] width 120 height 26
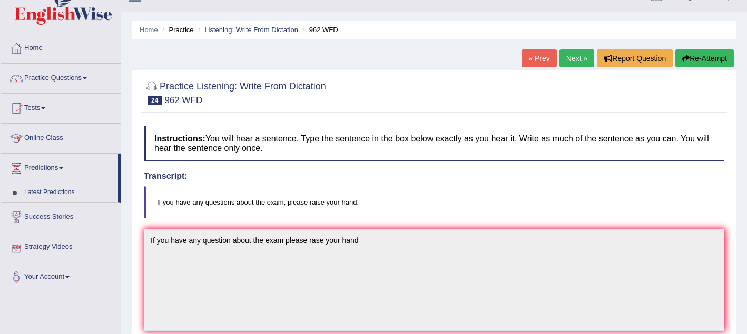
scroll to position [22, 0]
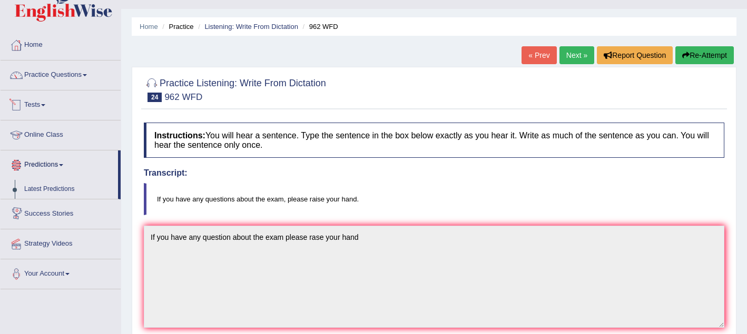
click at [46, 106] on link "Tests" at bounding box center [61, 104] width 120 height 26
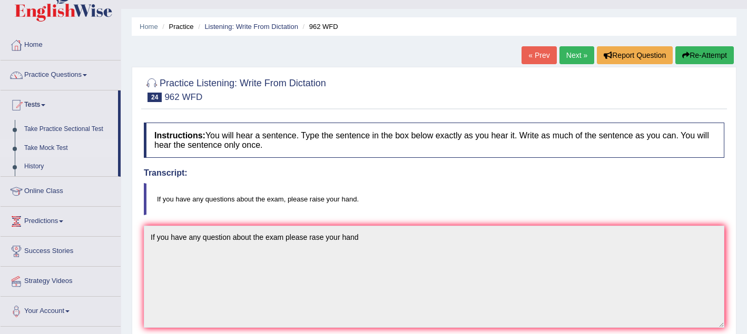
click at [50, 149] on link "Take Mock Test" at bounding box center [68, 148] width 99 height 19
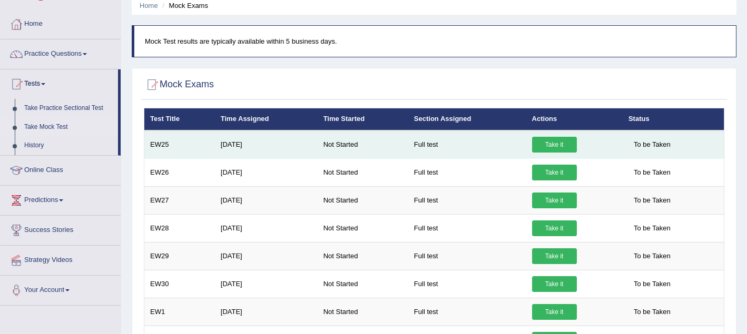
scroll to position [46, 0]
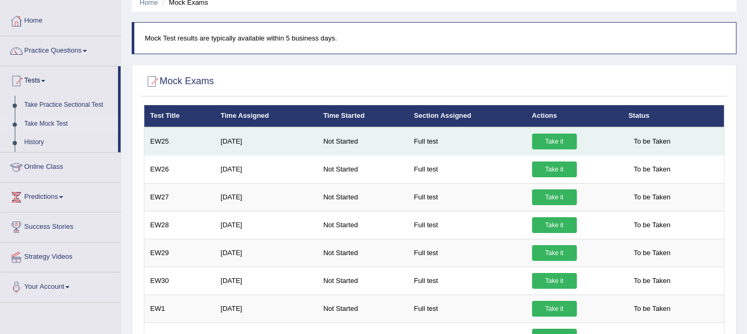
click at [549, 140] on link "Take it" at bounding box center [554, 142] width 45 height 16
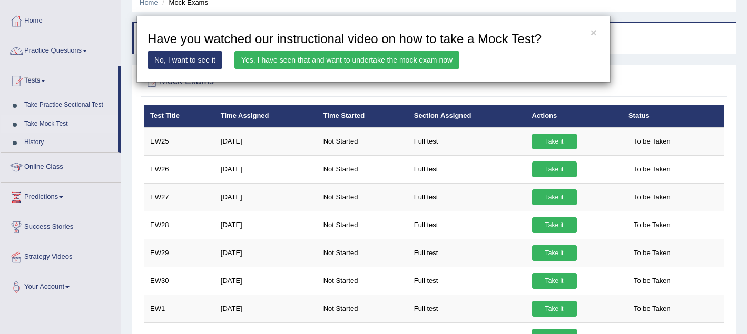
click at [353, 63] on link "Yes, I have seen that and want to undertake the mock exam now" at bounding box center [346, 60] width 225 height 18
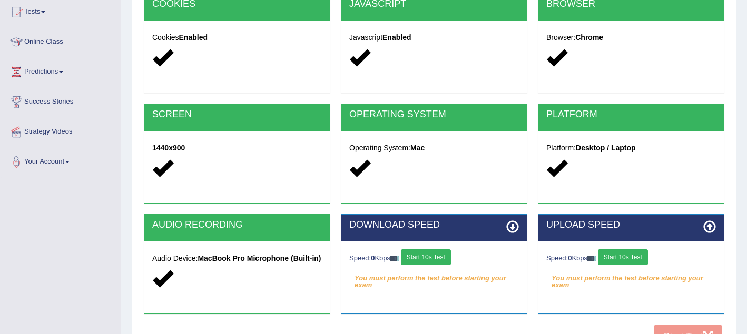
scroll to position [118, 0]
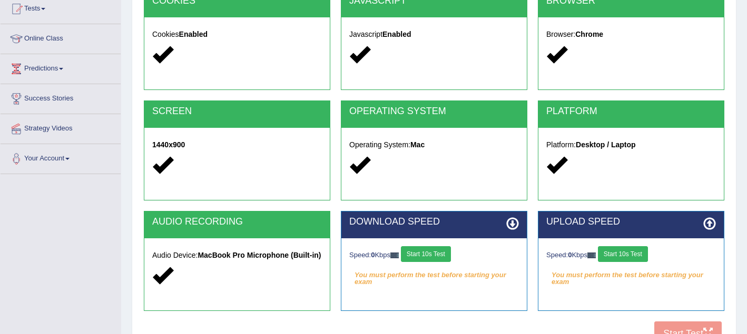
click at [513, 223] on icon at bounding box center [512, 224] width 13 height 13
click at [449, 253] on button "Start 10s Test" at bounding box center [426, 255] width 50 height 16
click at [621, 257] on button "Start 10s Test" at bounding box center [623, 255] width 50 height 16
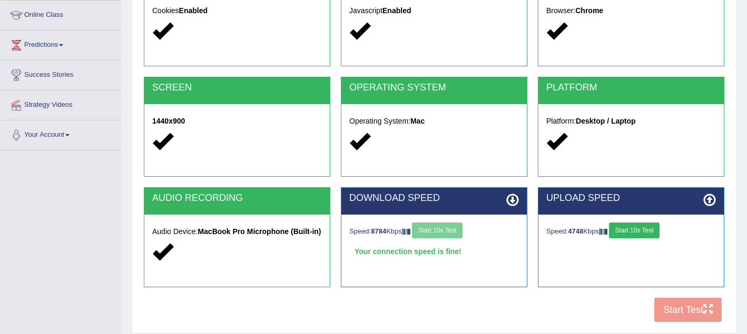
scroll to position [143, 0]
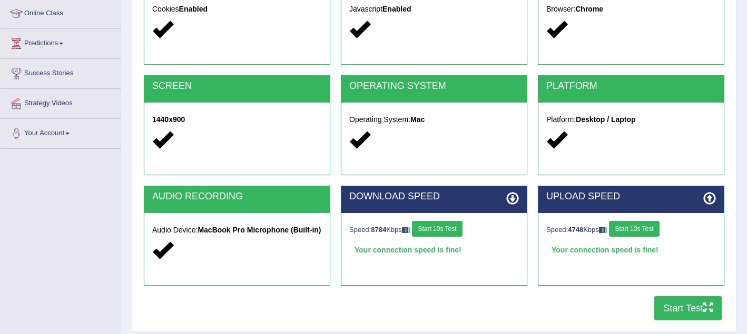
click at [676, 312] on button "Start Test" at bounding box center [687, 309] width 67 height 24
